Goal: Task Accomplishment & Management: Manage account settings

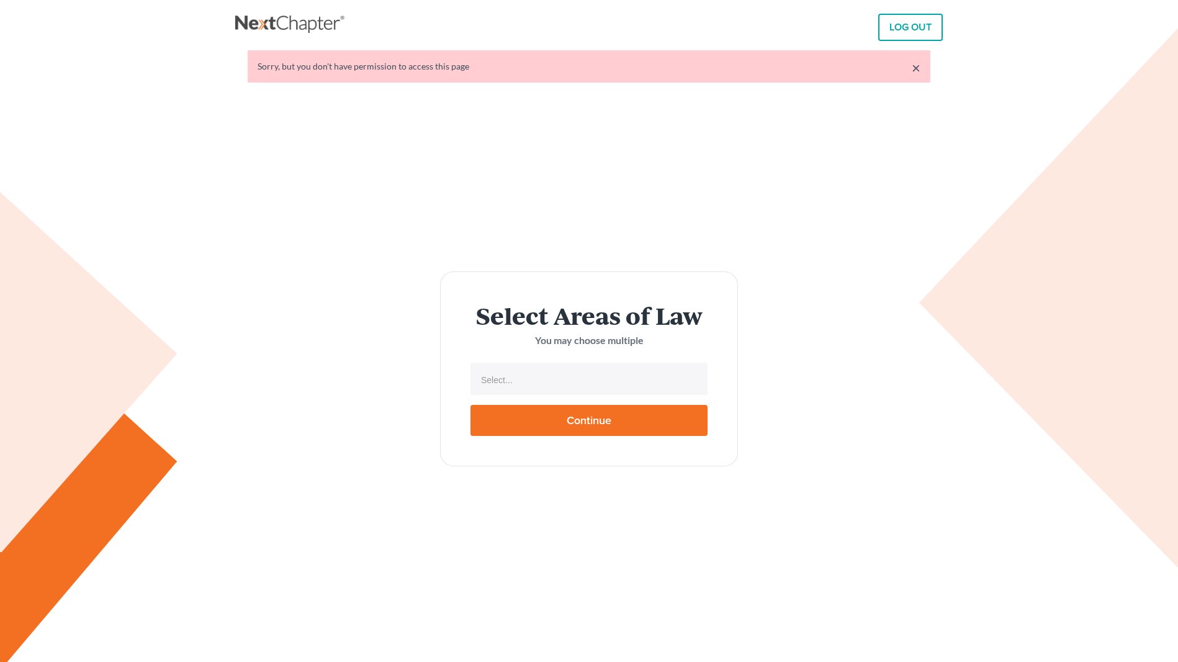
select select
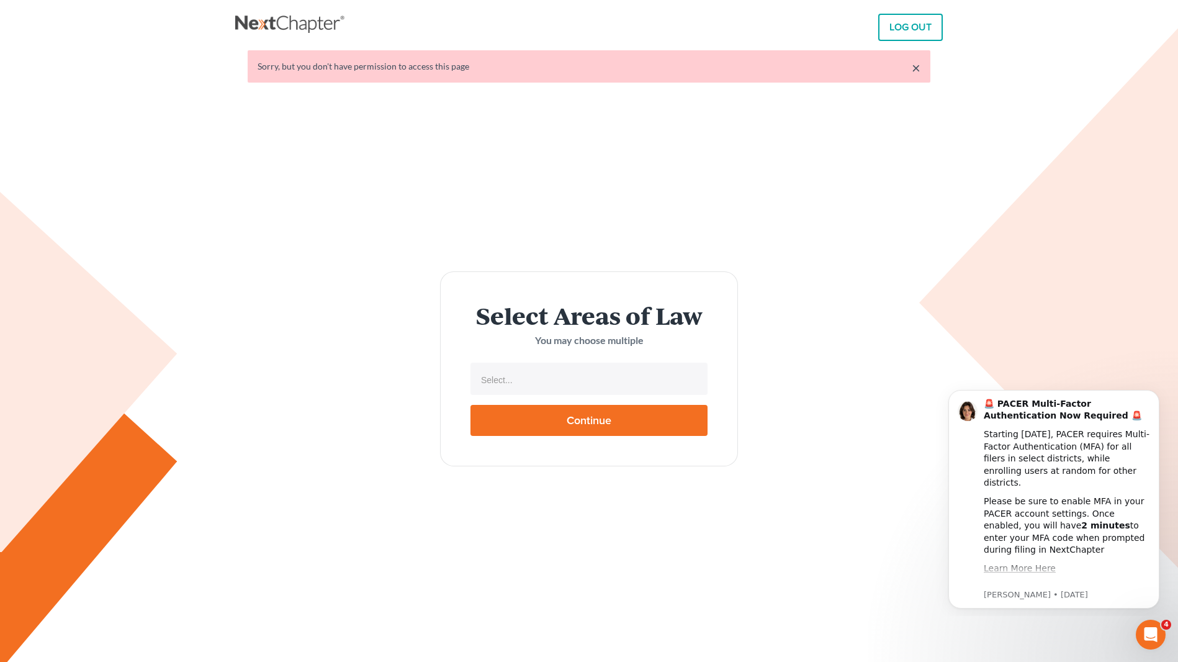
click at [899, 36] on link "LOG OUT" at bounding box center [910, 27] width 65 height 27
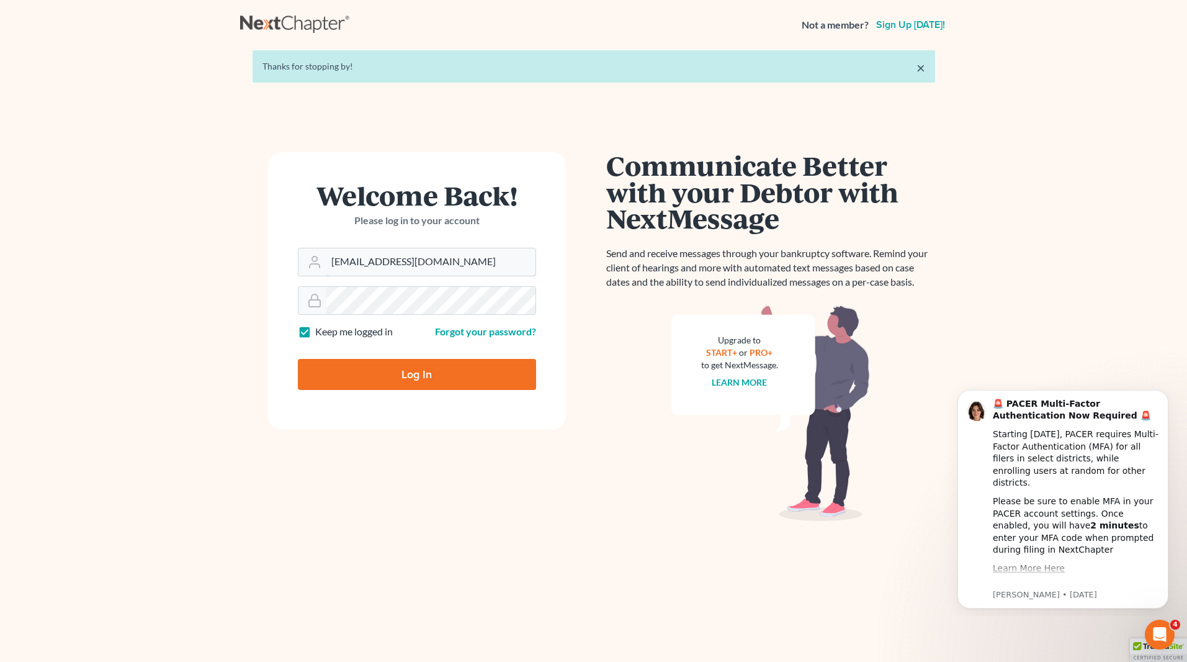
drag, startPoint x: 427, startPoint y: 261, endPoint x: 110, endPoint y: 248, distance: 316.8
click at [112, 246] on main "× Thanks for stopping by! Welcome Back! Please log in to your account Email Add…" at bounding box center [593, 347] width 1187 height 595
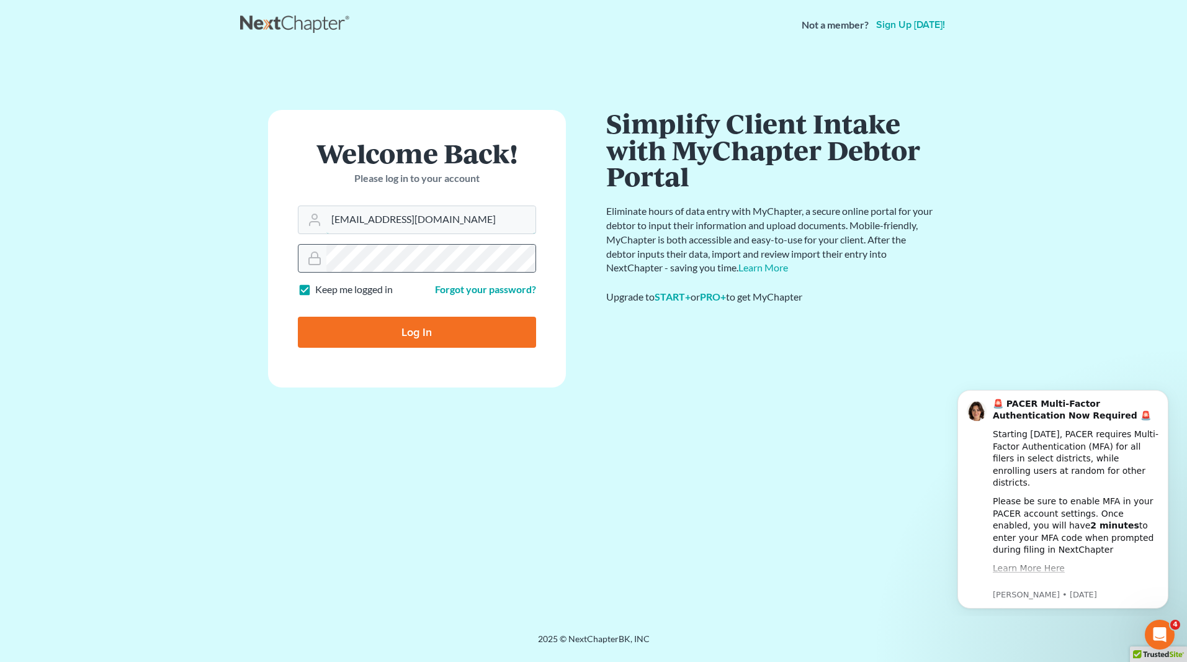
type input "[EMAIL_ADDRESS][DOMAIN_NAME]"
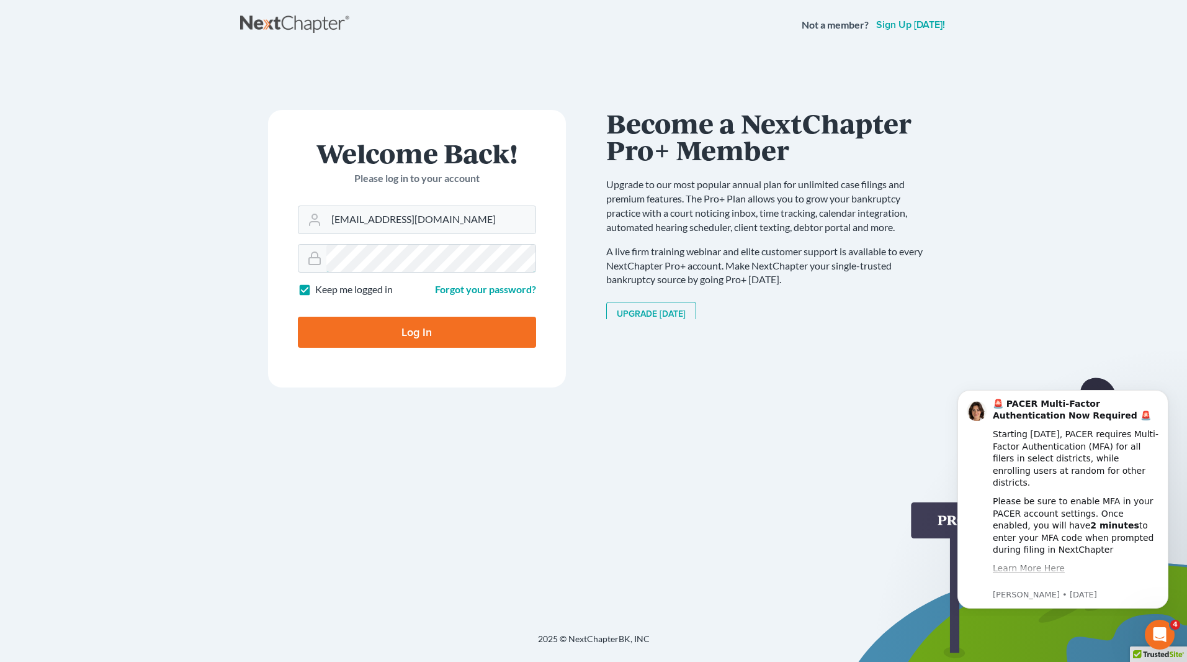
click at [235, 263] on main "× Thanks for stopping by! Welcome Back! Please log in to your account Email Add…" at bounding box center [593, 326] width 1187 height 553
click at [298, 317] on input "Log In" at bounding box center [417, 332] width 238 height 31
type input "Thinking..."
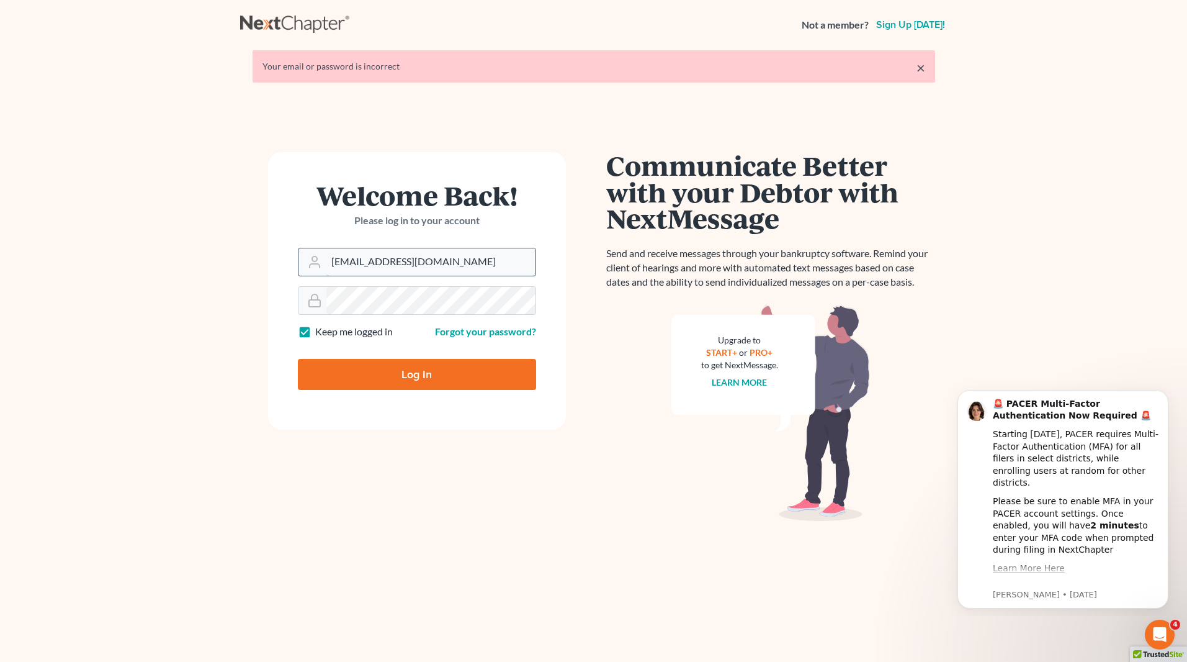
click at [414, 251] on input "[EMAIL_ADDRESS][DOMAIN_NAME]" at bounding box center [430, 261] width 209 height 27
drag, startPoint x: 256, startPoint y: 236, endPoint x: 210, endPoint y: 234, distance: 45.3
click at [211, 234] on main "× Your email or password is incorrect Welcome Back! Please log in to your accou…" at bounding box center [593, 347] width 1187 height 595
type input "[EMAIL_ADDRESS][DOMAIN_NAME]"
click at [56, 266] on main "× Your email or password is incorrect Welcome Back! Please log in to your accou…" at bounding box center [593, 347] width 1187 height 595
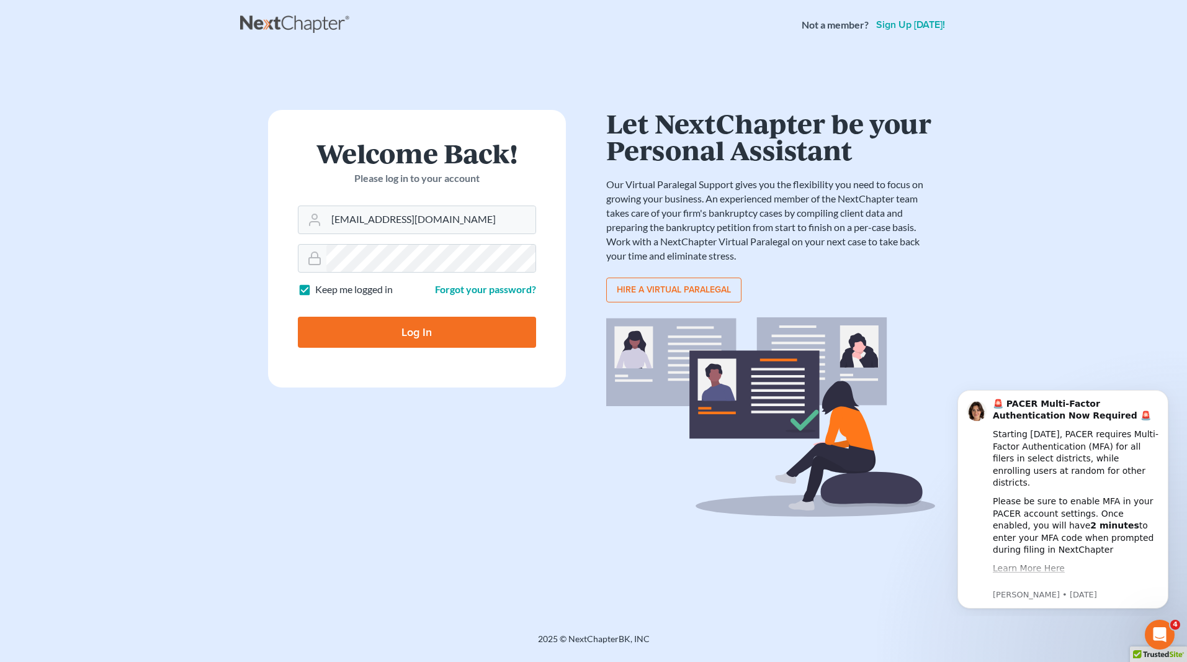
click at [365, 328] on input "Log In" at bounding box center [417, 332] width 238 height 31
type input "Thinking..."
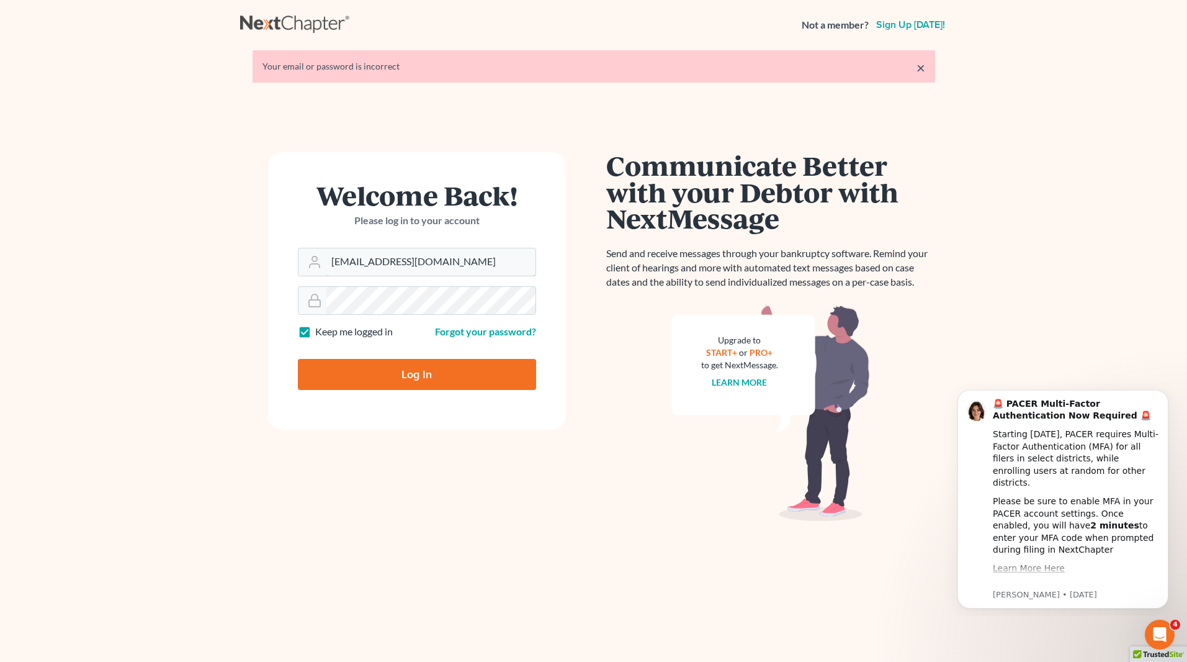
drag, startPoint x: 476, startPoint y: 261, endPoint x: 255, endPoint y: 249, distance: 221.3
click at [255, 249] on div "Welcome Back! Please log in to your account Email Address [EMAIL_ADDRESS][DOMAI…" at bounding box center [417, 383] width 354 height 463
type input "[EMAIL_ADDRESS][DOMAIN_NAME]"
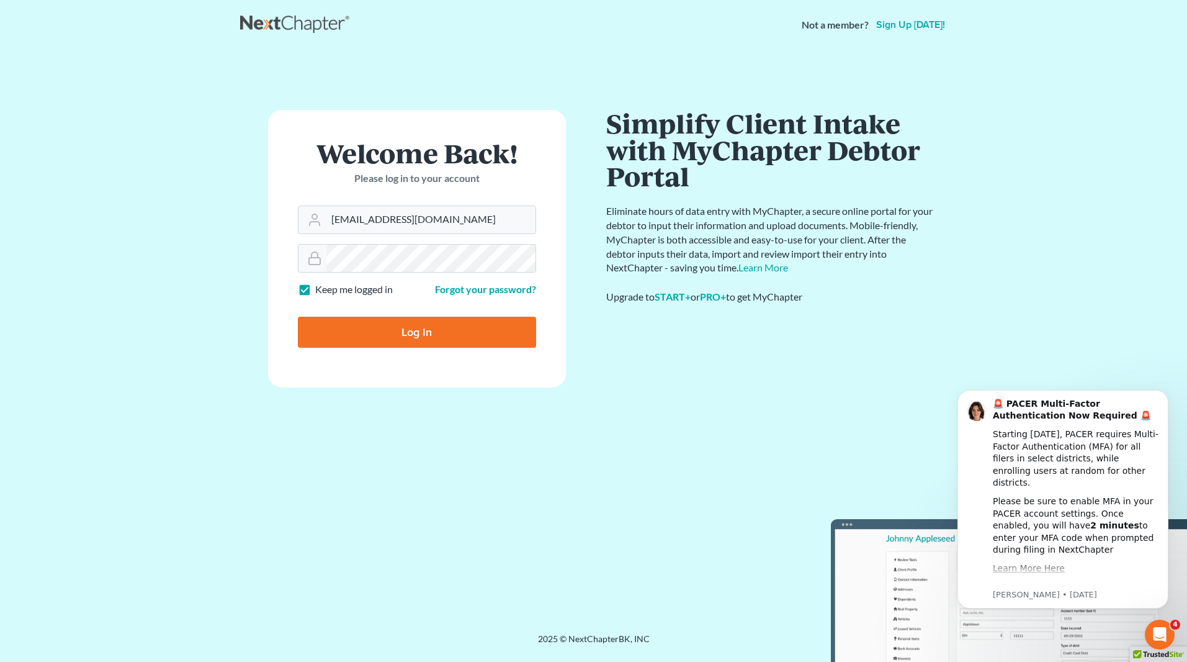
drag, startPoint x: 308, startPoint y: 5, endPoint x: 322, endPoint y: 0, distance: 15.1
click at [312, 5] on nav "Not a member? Sign up [DATE]!" at bounding box center [593, 25] width 1187 height 50
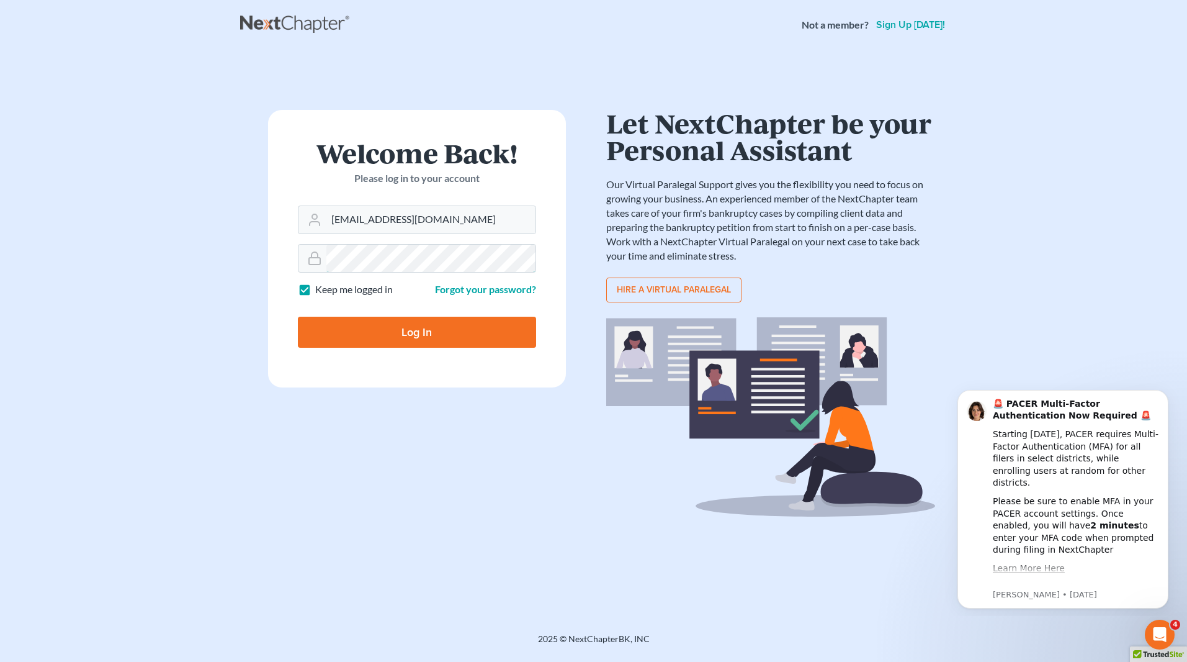
click at [50, 238] on main "× Your email or password is incorrect Welcome Back! Please log in to your accou…" at bounding box center [593, 326] width 1187 height 553
click at [403, 340] on input "Log In" at bounding box center [417, 332] width 238 height 31
type input "Thinking..."
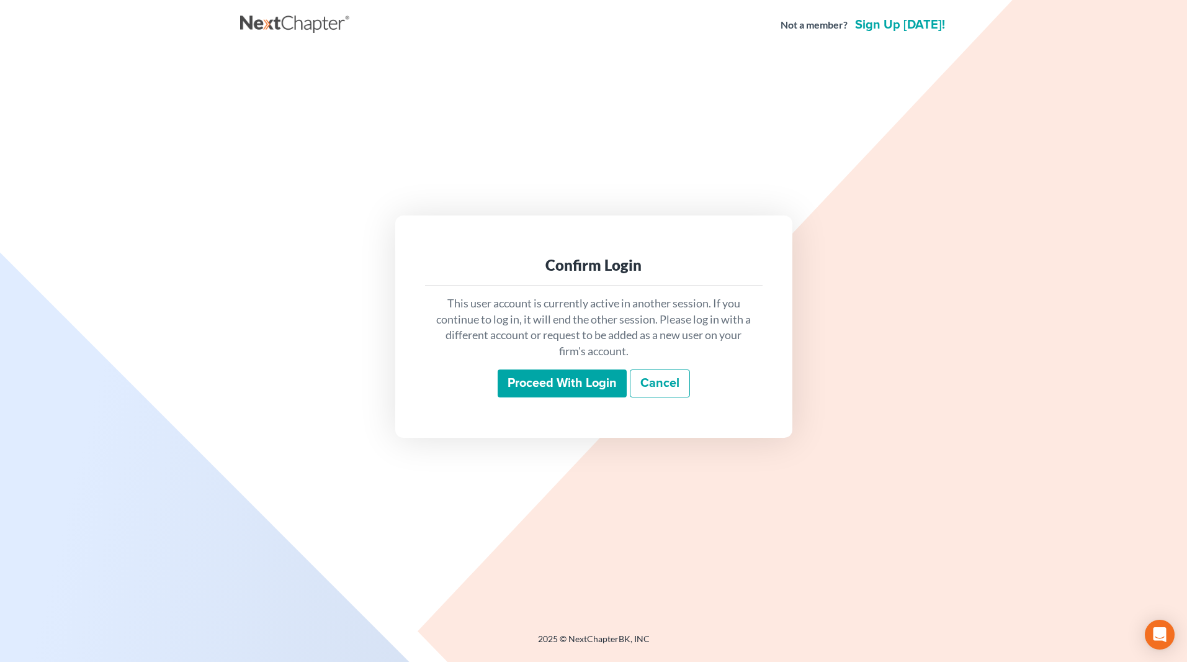
drag, startPoint x: 563, startPoint y: 371, endPoint x: 580, endPoint y: 369, distance: 17.6
click at [563, 371] on input "Proceed with login" at bounding box center [562, 383] width 129 height 29
